Goal: Check status: Check status

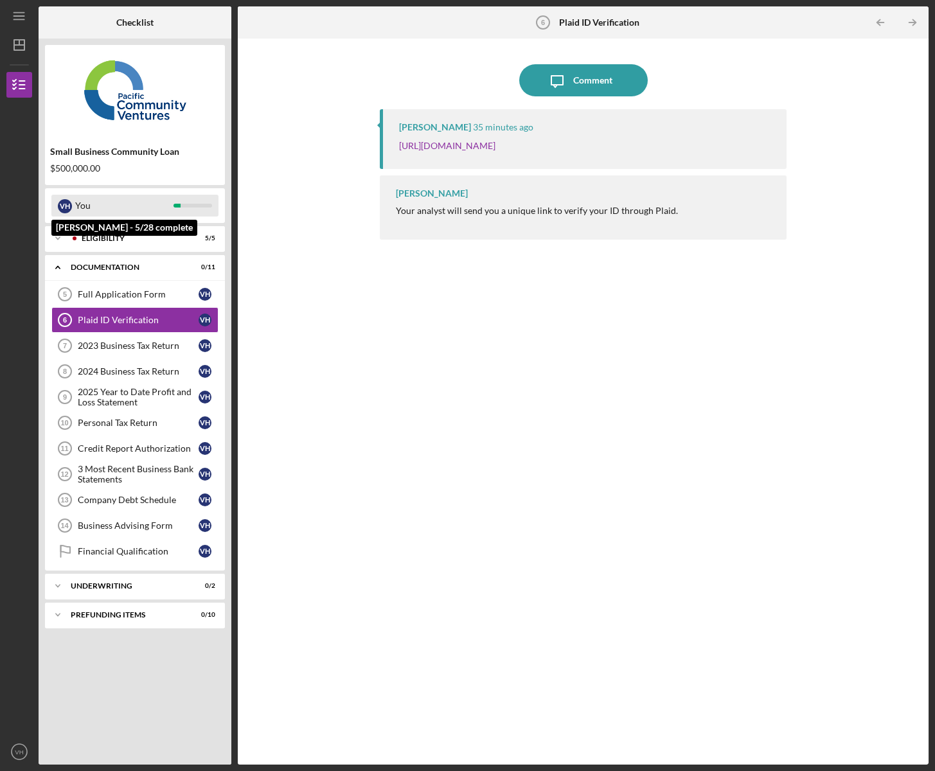
click at [101, 206] on div "You" at bounding box center [124, 206] width 98 height 22
click at [77, 208] on div "You" at bounding box center [124, 206] width 98 height 22
click at [75, 240] on div at bounding box center [75, 239] width 8 height 8
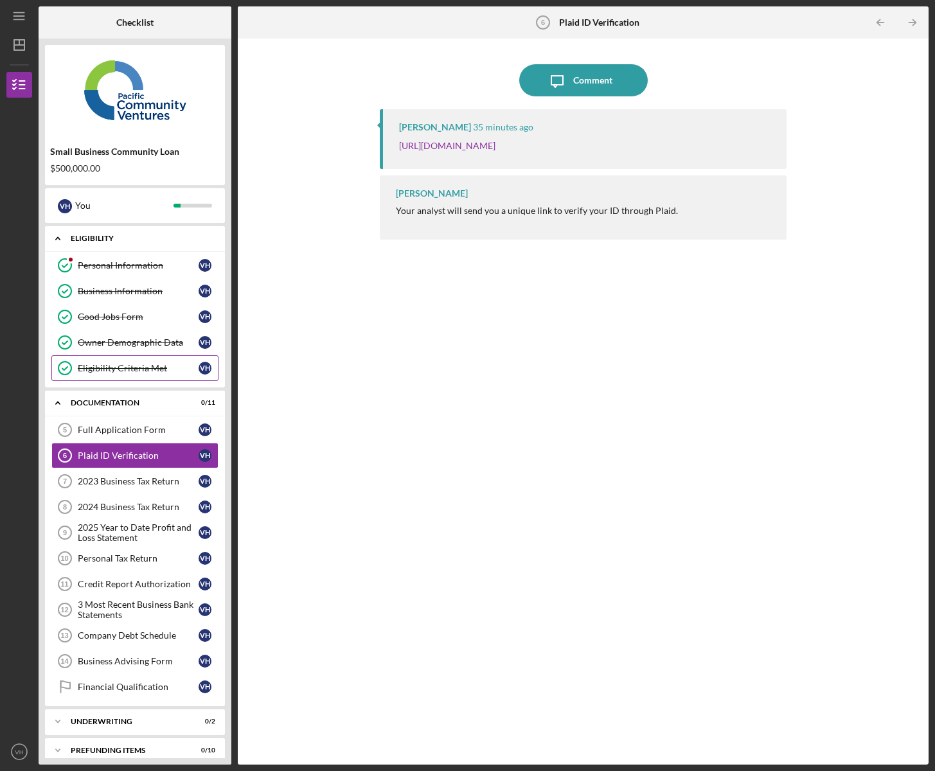
scroll to position [12, 0]
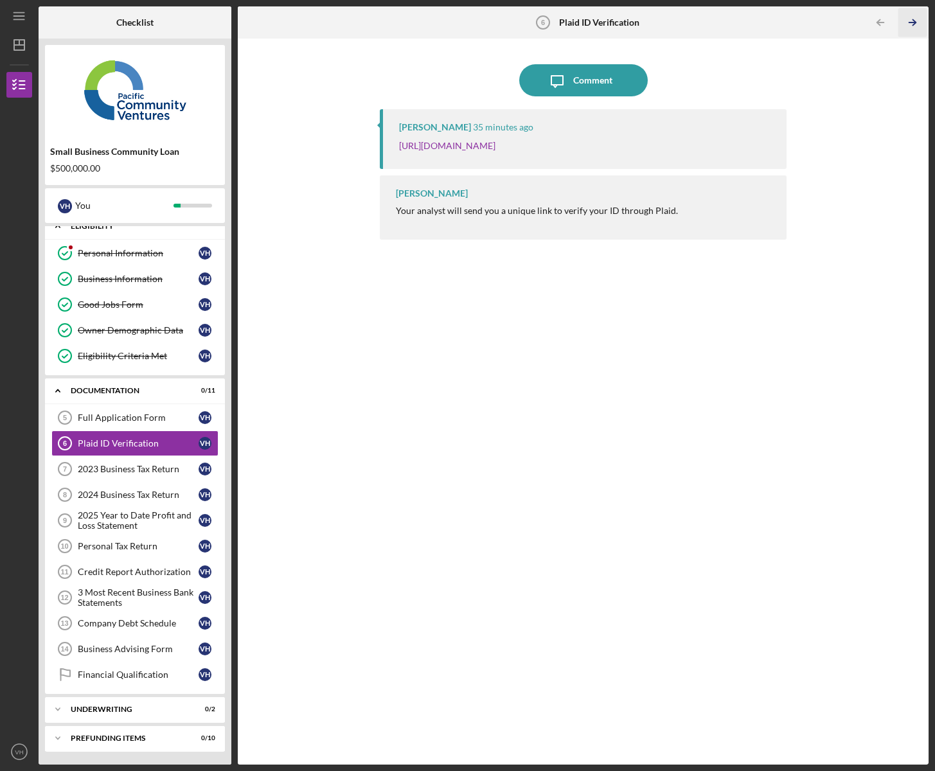
click at [912, 25] on polyline "button" at bounding box center [913, 23] width 3 height 6
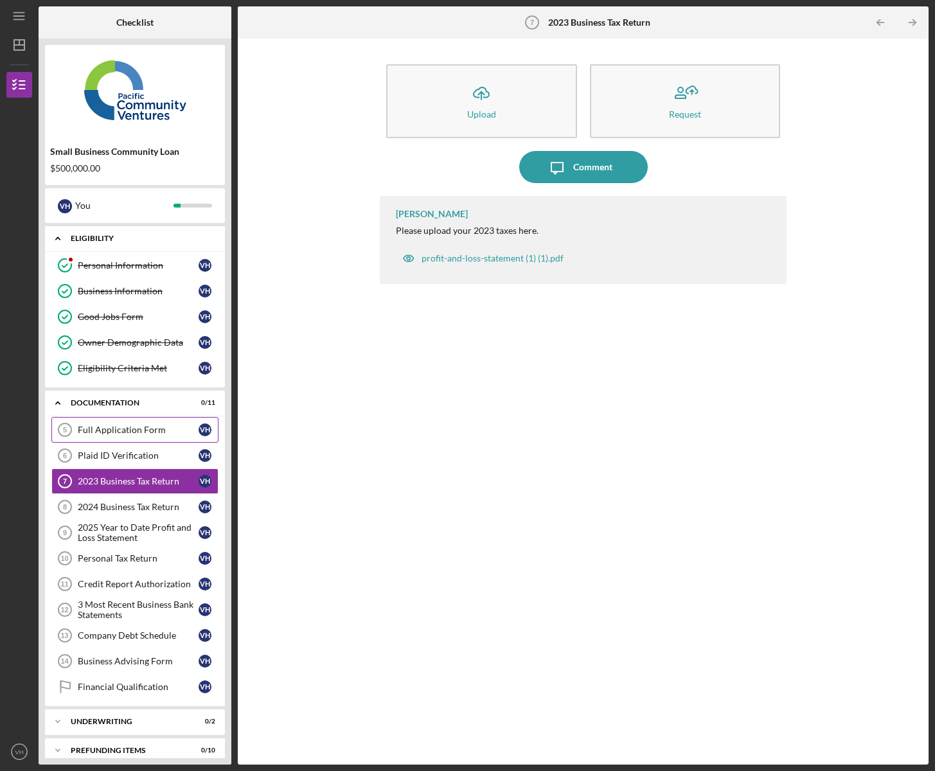
click at [112, 433] on div "Full Application Form" at bounding box center [138, 430] width 121 height 10
